Goal: Task Accomplishment & Management: Manage account settings

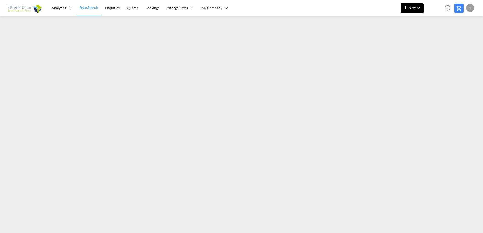
click at [414, 10] on button "New" at bounding box center [412, 8] width 23 height 10
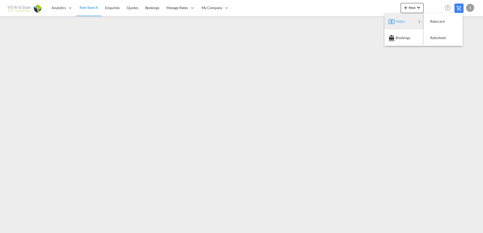
click at [183, 8] on md-backdrop at bounding box center [241, 116] width 483 height 233
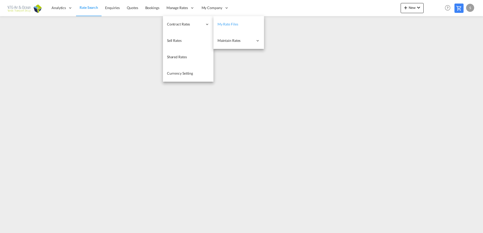
click at [234, 25] on span "My Rate Files" at bounding box center [227, 24] width 21 height 4
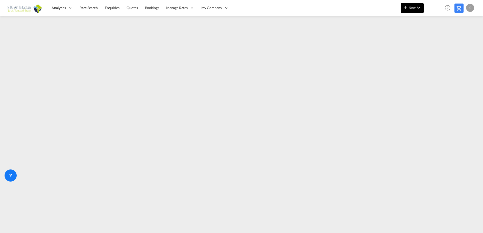
click at [410, 3] on button "New" at bounding box center [412, 8] width 23 height 10
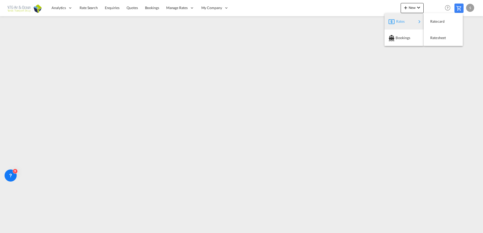
click at [402, 19] on span "Rates" at bounding box center [399, 21] width 6 height 10
click at [436, 37] on span "Ratesheet" at bounding box center [433, 38] width 6 height 10
